Goal: Information Seeking & Learning: Learn about a topic

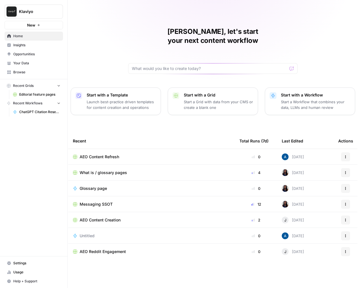
click at [38, 46] on span "Insights" at bounding box center [36, 45] width 47 height 5
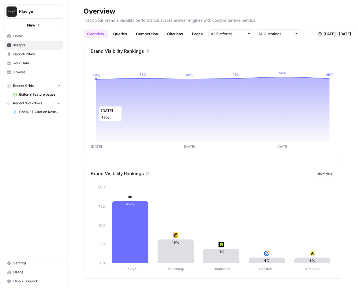
scroll to position [98, 0]
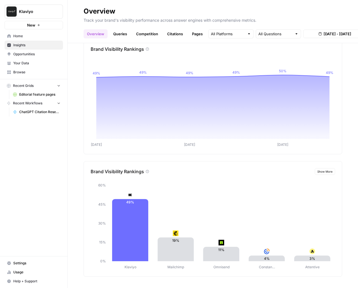
click at [322, 170] on span "Show More" at bounding box center [324, 171] width 15 height 5
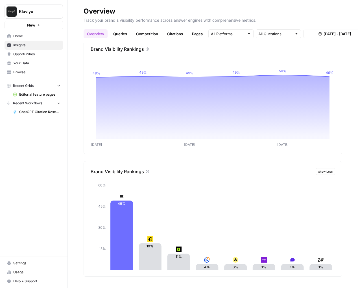
click at [322, 171] on span "Show Less" at bounding box center [325, 171] width 14 height 5
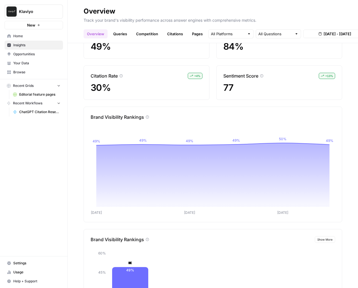
scroll to position [0, 0]
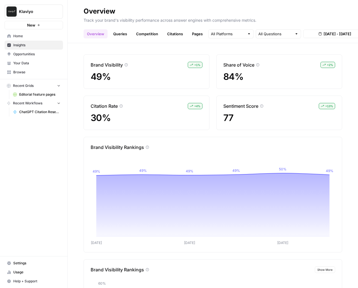
click at [131, 22] on p "Track your brand's visibility performance across answer engines with comprehens…" at bounding box center [213, 19] width 258 height 7
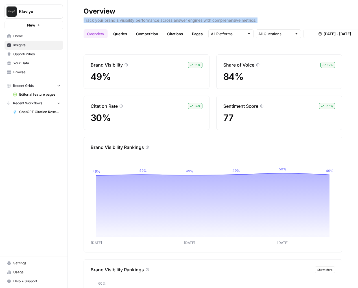
click at [131, 22] on p "Track your brand's visibility performance across answer engines with comprehens…" at bounding box center [213, 19] width 258 height 7
click at [188, 36] on link "Pages" at bounding box center [196, 33] width 17 height 9
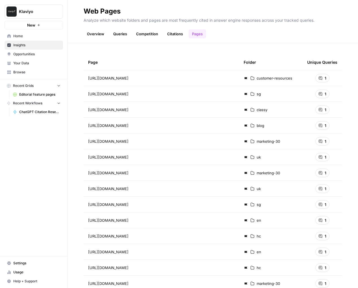
click at [172, 34] on link "Citations" at bounding box center [175, 33] width 23 height 9
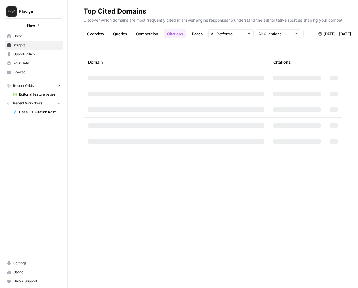
click at [122, 34] on link "Queries" at bounding box center [120, 33] width 21 height 9
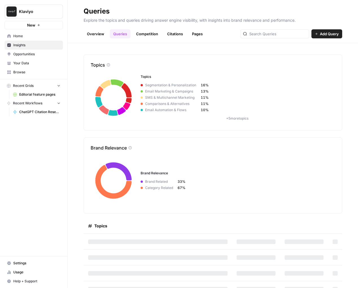
click at [98, 35] on link "Overview" at bounding box center [96, 33] width 24 height 9
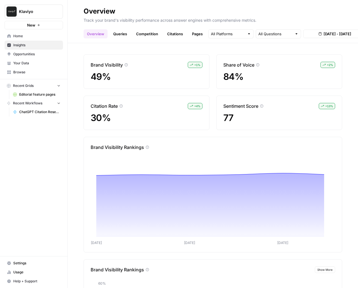
click at [127, 35] on link "Queries" at bounding box center [120, 33] width 21 height 9
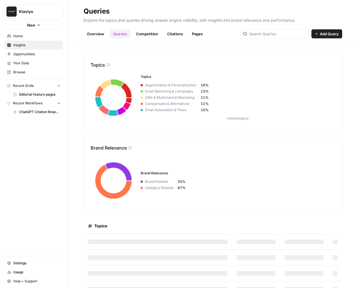
click at [107, 35] on link "Overview" at bounding box center [96, 33] width 24 height 9
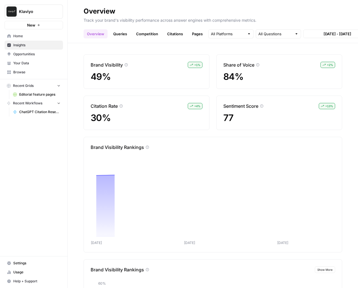
click at [117, 35] on link "Queries" at bounding box center [120, 33] width 21 height 9
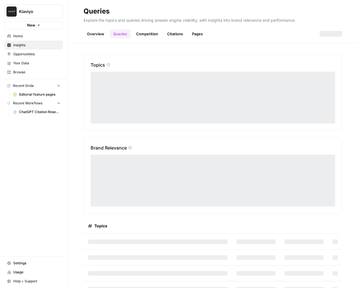
click at [139, 35] on link "Competition" at bounding box center [147, 33] width 29 height 9
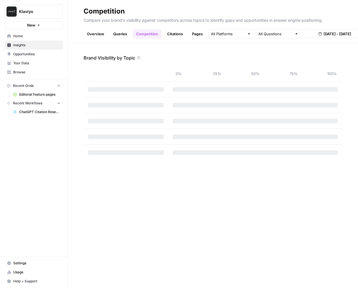
click at [158, 33] on link "Competition" at bounding box center [147, 33] width 29 height 9
drag, startPoint x: 167, startPoint y: 33, endPoint x: 172, endPoint y: 33, distance: 4.5
click at [167, 33] on link "Citations" at bounding box center [175, 33] width 23 height 9
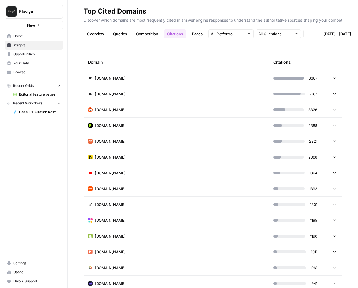
click at [196, 33] on link "Pages" at bounding box center [196, 33] width 17 height 9
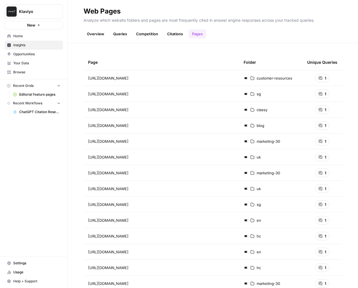
click at [102, 32] on link "Overview" at bounding box center [96, 33] width 24 height 9
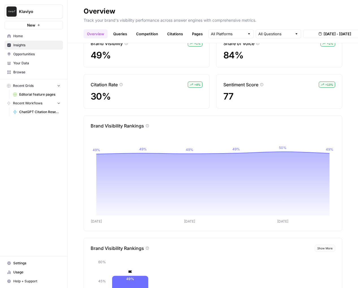
scroll to position [10, 0]
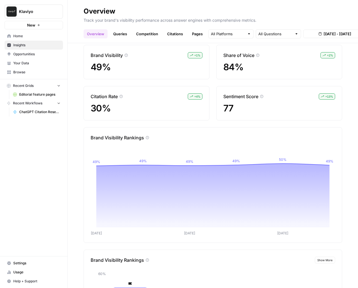
click at [122, 33] on link "Queries" at bounding box center [120, 33] width 21 height 9
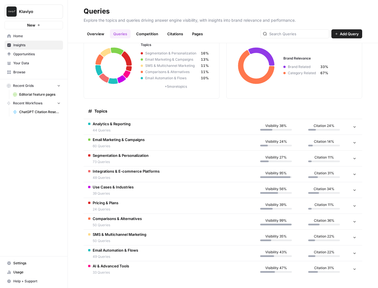
scroll to position [32, 0]
click at [146, 126] on td "Analytics & Reporting 44 Queries" at bounding box center [168, 127] width 168 height 16
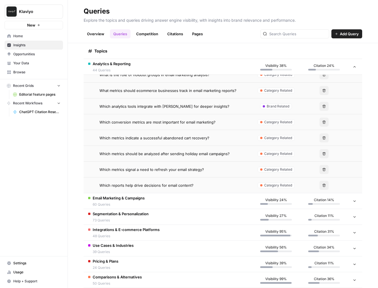
scroll to position [727, 0]
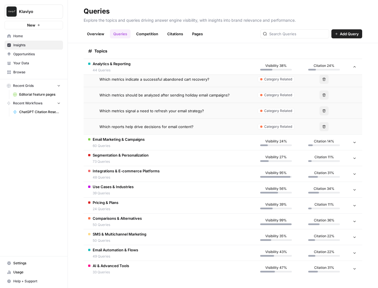
click at [160, 141] on td "Email Marketing & Campaigns 60 Queries" at bounding box center [168, 143] width 168 height 16
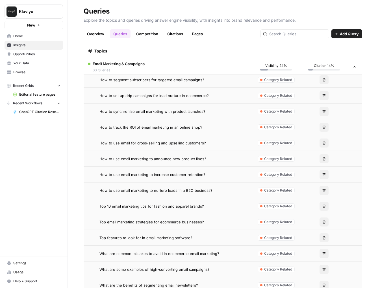
scroll to position [1212, 0]
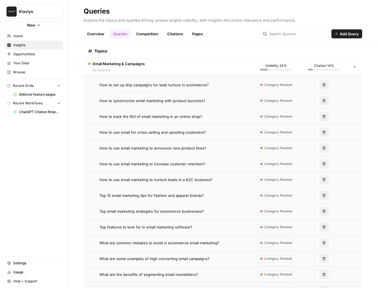
click at [199, 66] on td "Email Marketing & Campaigns 60 Queries" at bounding box center [168, 67] width 168 height 16
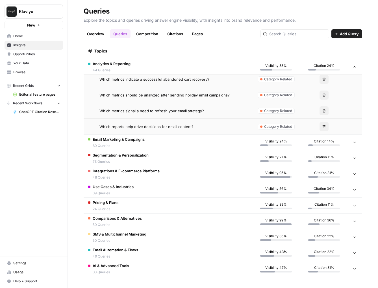
click at [197, 66] on td "Analytics & Reporting 44 Queries" at bounding box center [168, 67] width 168 height 16
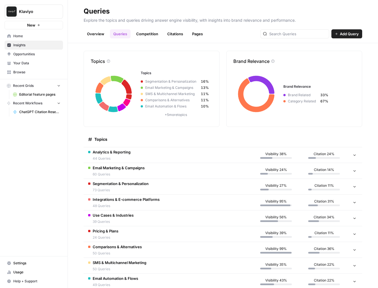
scroll to position [0, 0]
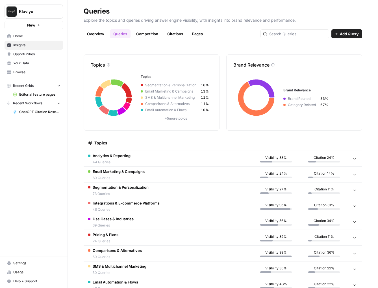
click at [121, 20] on p "Explore the topics and queries driving answer engine visibility, with insights …" at bounding box center [223, 19] width 278 height 7
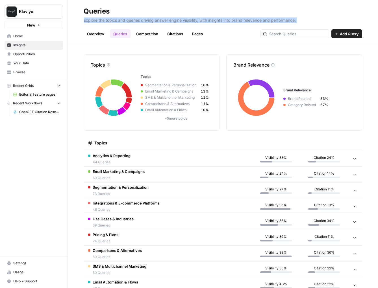
click at [121, 20] on p "Explore the topics and queries driving answer engine visibility, with insights …" at bounding box center [223, 19] width 278 height 7
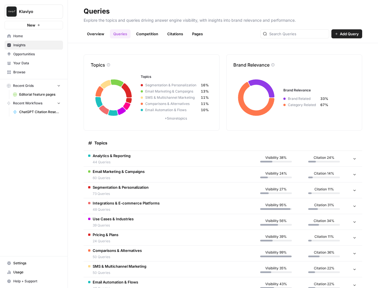
click at [141, 23] on p "Explore the topics and queries driving answer engine visibility, with insights …" at bounding box center [223, 19] width 278 height 7
click at [150, 38] on link "Competition" at bounding box center [147, 33] width 29 height 9
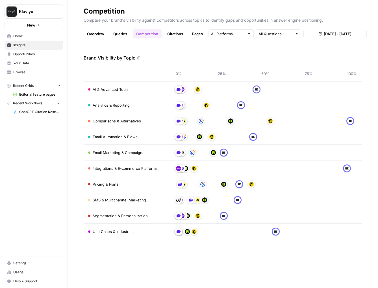
click at [175, 37] on link "Citations" at bounding box center [175, 33] width 23 height 9
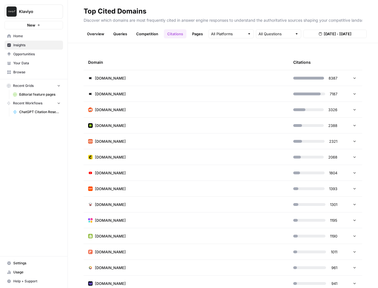
click at [201, 37] on link "Pages" at bounding box center [196, 33] width 17 height 9
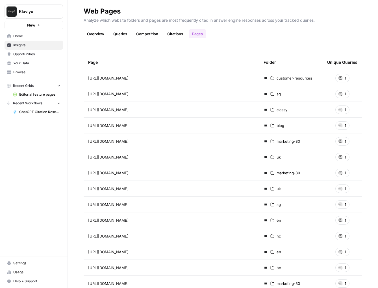
click at [114, 36] on link "Queries" at bounding box center [120, 33] width 21 height 9
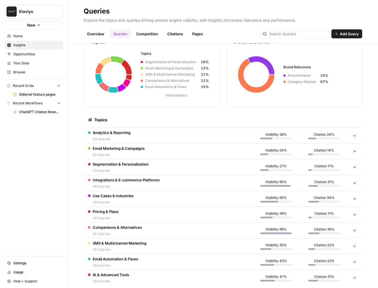
scroll to position [32, 0]
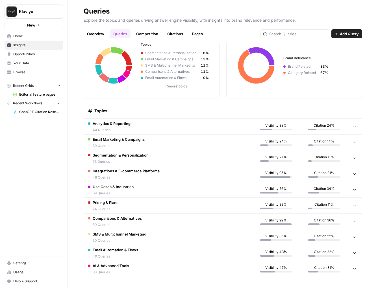
click at [91, 32] on link "Overview" at bounding box center [96, 33] width 24 height 9
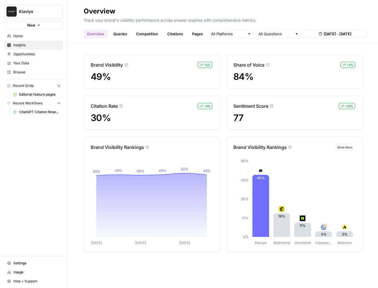
click at [170, 33] on link "Citations" at bounding box center [175, 33] width 23 height 9
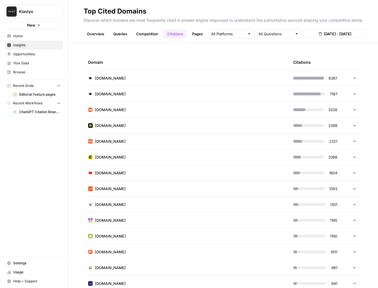
click at [196, 36] on link "Pages" at bounding box center [196, 33] width 17 height 9
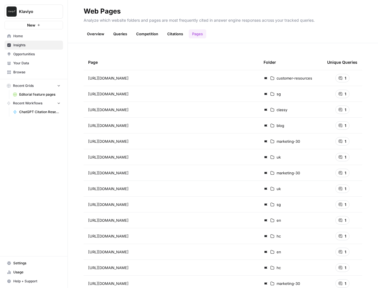
click at [149, 35] on link "Competition" at bounding box center [147, 33] width 29 height 9
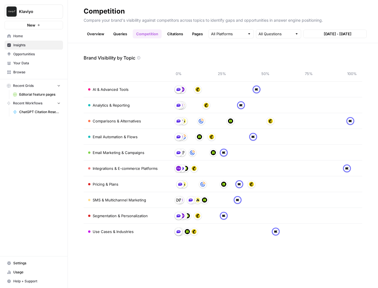
click at [129, 32] on link "Queries" at bounding box center [120, 33] width 21 height 9
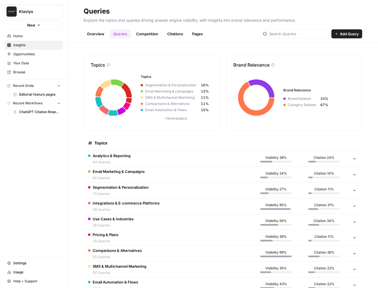
click at [174, 32] on link "Citations" at bounding box center [175, 33] width 23 height 9
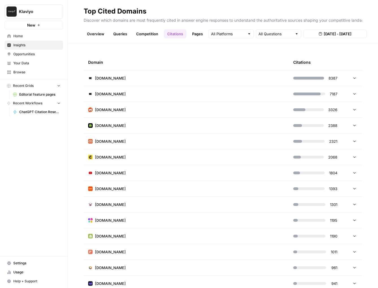
click at [204, 32] on link "Pages" at bounding box center [196, 33] width 17 height 9
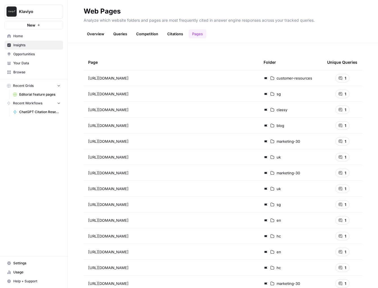
click at [96, 28] on div "Overview Queries Competition Citations Pages" at bounding box center [223, 32] width 278 height 14
click at [96, 32] on link "Overview" at bounding box center [96, 33] width 24 height 9
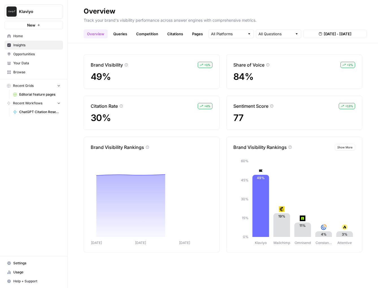
click at [121, 37] on link "Queries" at bounding box center [120, 33] width 21 height 9
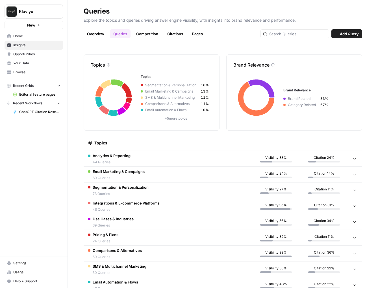
click at [189, 31] on link "Pages" at bounding box center [196, 33] width 17 height 9
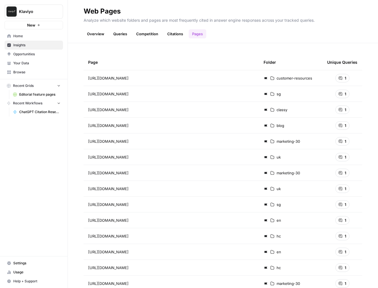
click at [192, 32] on link "Pages" at bounding box center [196, 33] width 17 height 9
click at [102, 36] on link "Overview" at bounding box center [96, 33] width 24 height 9
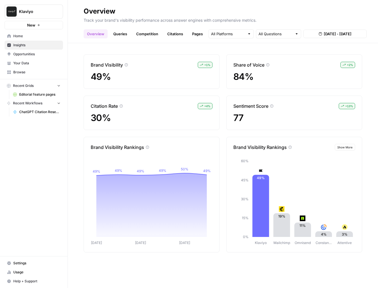
click at [123, 36] on link "Queries" at bounding box center [120, 33] width 21 height 9
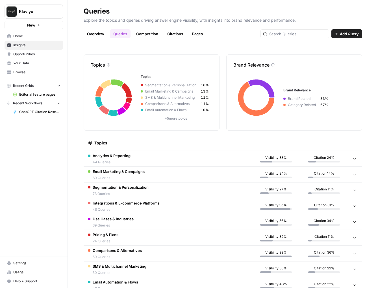
click at [144, 38] on link "Competition" at bounding box center [147, 33] width 29 height 9
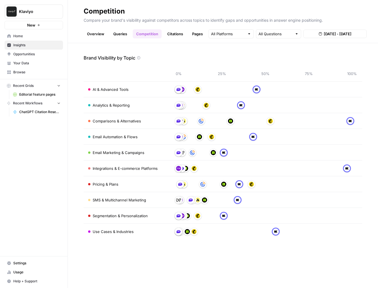
click at [175, 29] on div "Overview Queries Competition Citations Pages All Questions [DATE] - [DATE]" at bounding box center [223, 32] width 278 height 14
click at [175, 31] on link "Citations" at bounding box center [175, 33] width 23 height 9
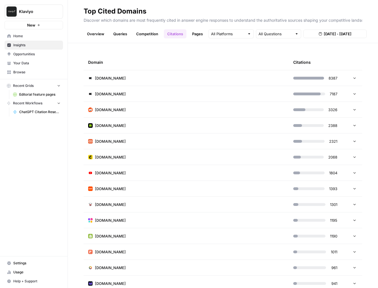
click at [98, 34] on link "Overview" at bounding box center [96, 33] width 24 height 9
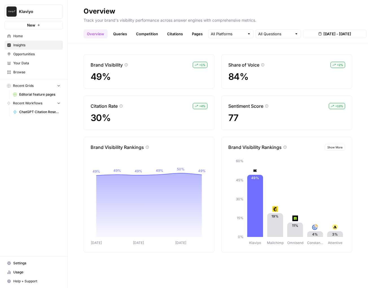
click at [195, 34] on link "Pages" at bounding box center [196, 33] width 17 height 9
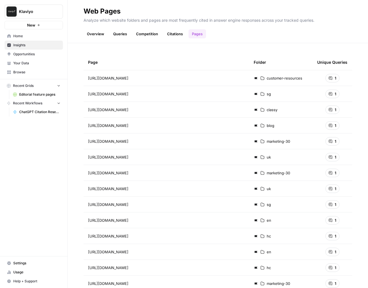
click at [94, 33] on link "Overview" at bounding box center [96, 33] width 24 height 9
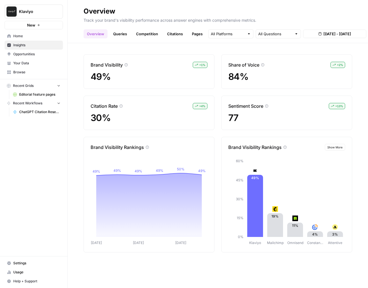
click at [218, 104] on div "Brand Visibility + 1 % 49% Share of Voice + 2 % 84% Citation Rate + 4 % 30% Sen…" at bounding box center [218, 92] width 269 height 76
